Goal: Task Accomplishment & Management: Complete application form

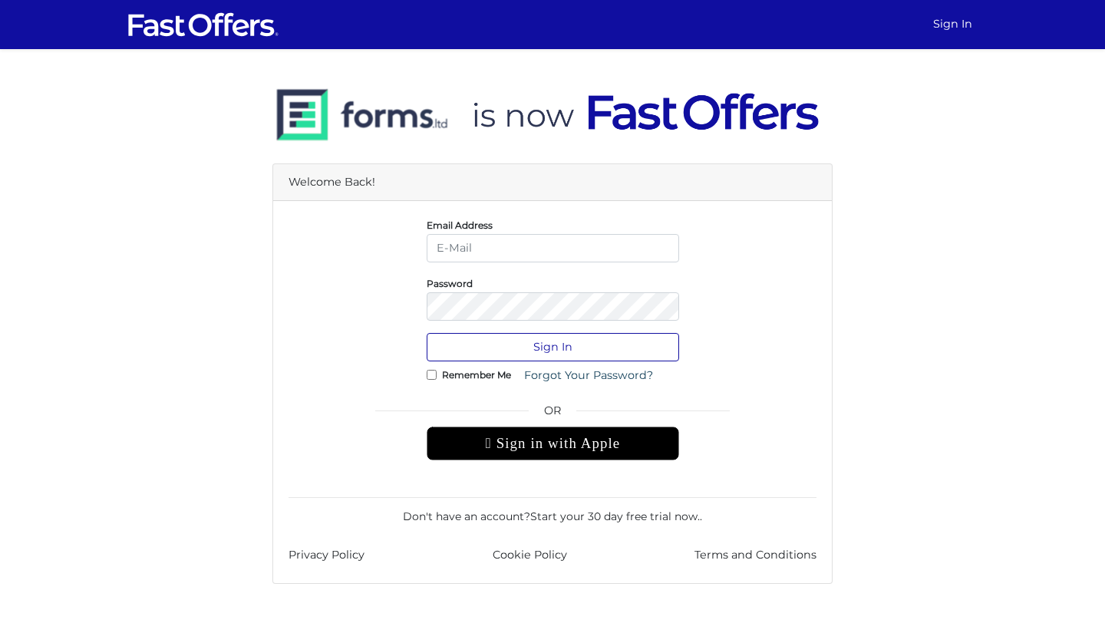
type input "[EMAIL_ADDRESS][DOMAIN_NAME]"
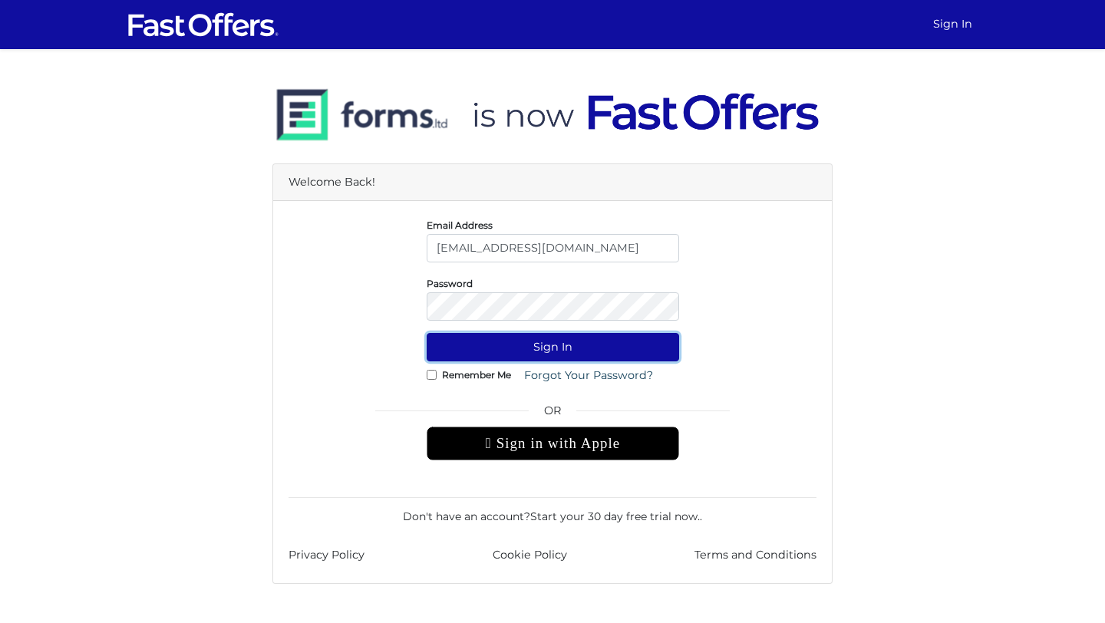
click at [567, 339] on button "Sign In" at bounding box center [552, 347] width 252 height 28
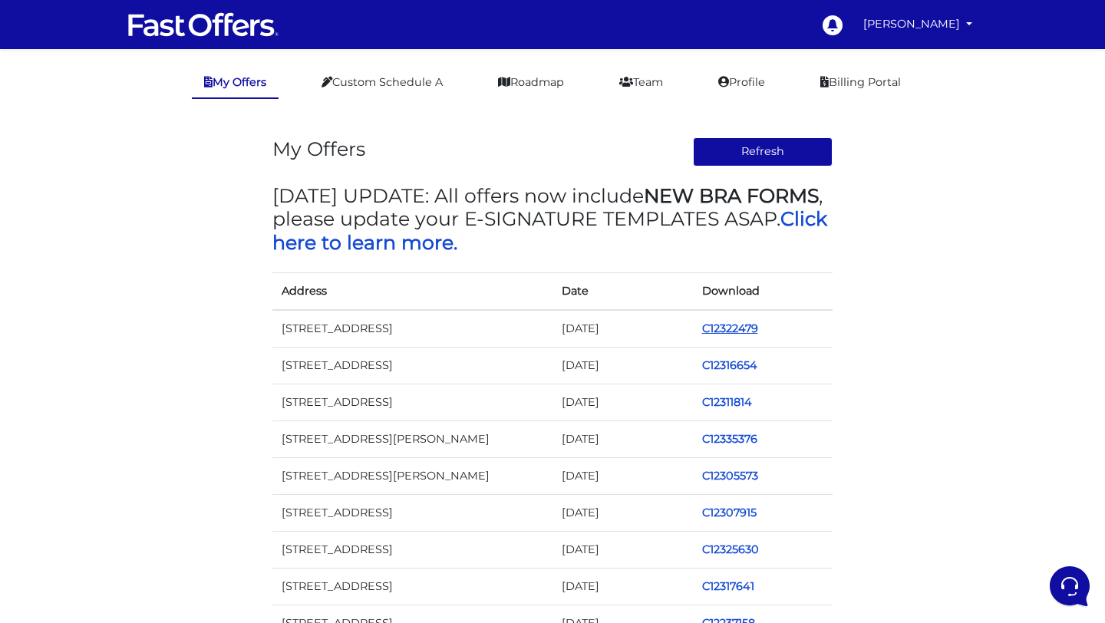
click at [742, 321] on link "C12322479" at bounding box center [730, 328] width 56 height 14
